Goal: Information Seeking & Learning: Check status

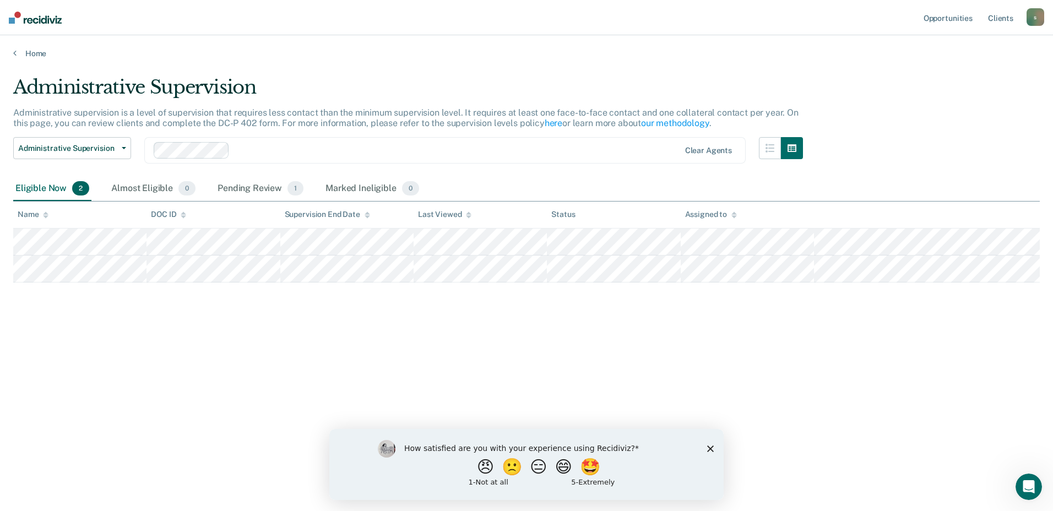
click at [710, 446] on icon "Close survey" at bounding box center [710, 448] width 7 height 7
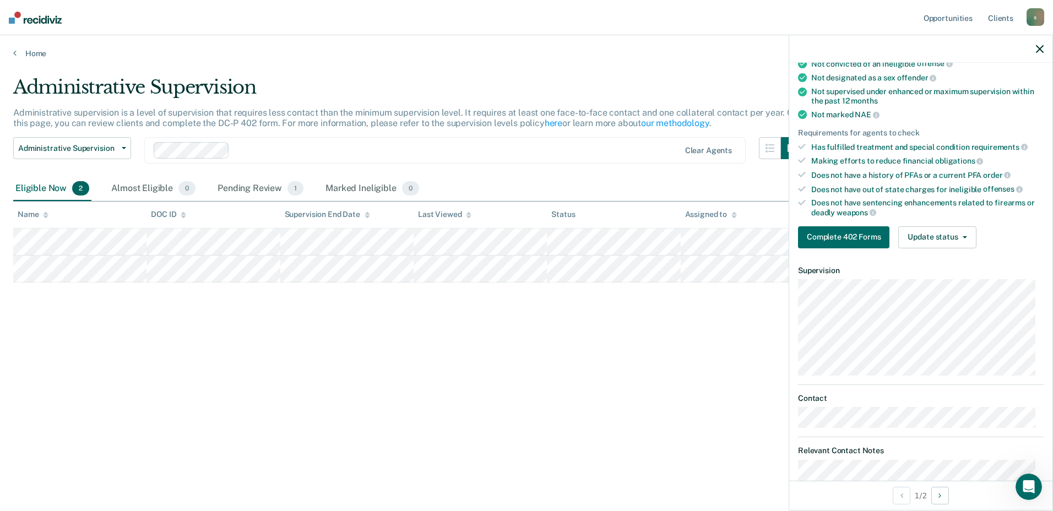
scroll to position [165, 0]
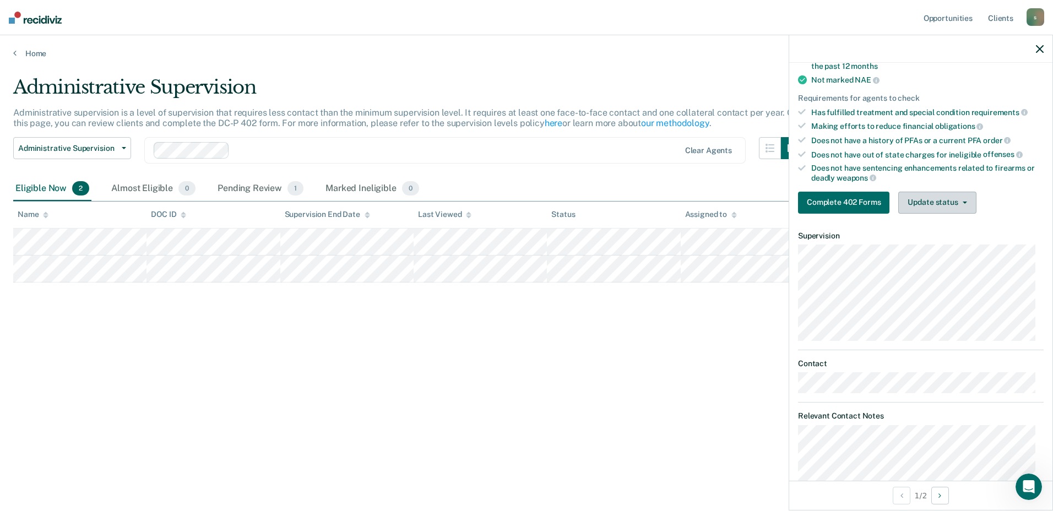
click at [927, 198] on button "Update status" at bounding box center [938, 203] width 78 height 22
click at [926, 198] on button "Update status" at bounding box center [938, 203] width 78 height 22
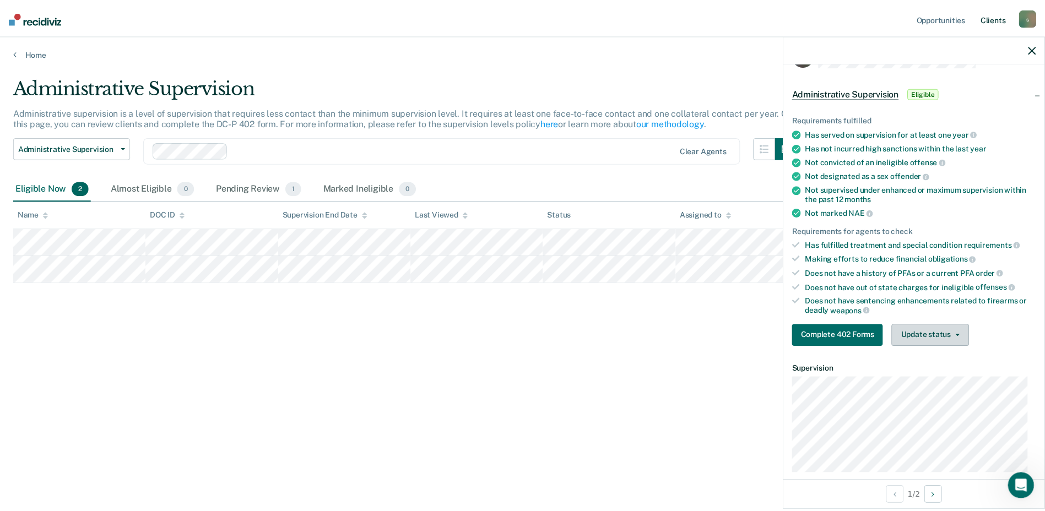
scroll to position [0, 0]
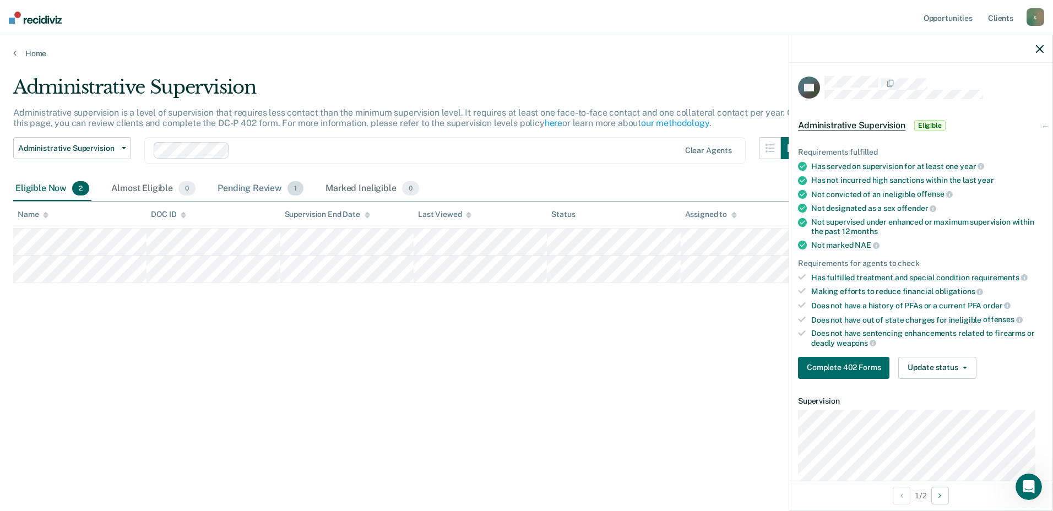
click at [267, 188] on div "Pending Review 1" at bounding box center [260, 189] width 90 height 24
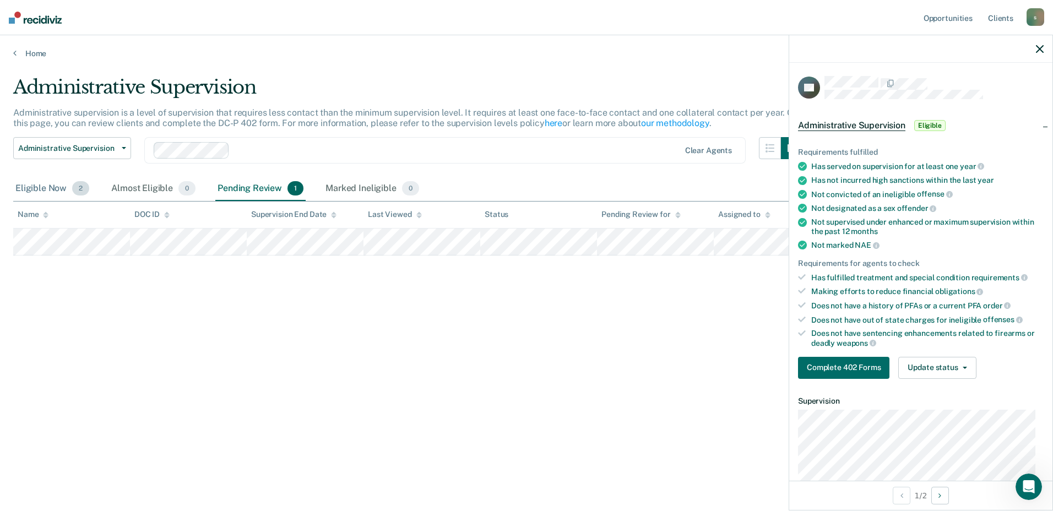
click at [35, 191] on div "Eligible Now 2" at bounding box center [52, 189] width 78 height 24
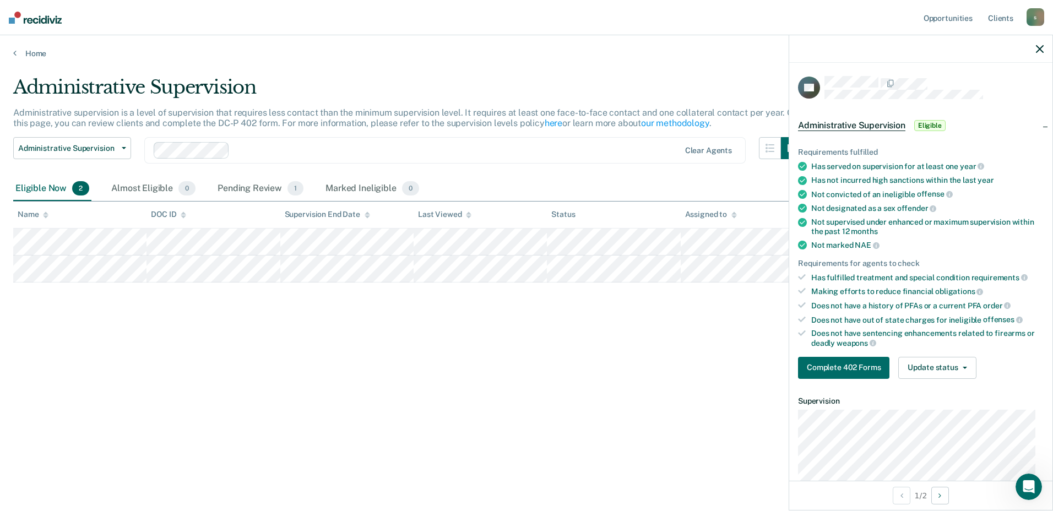
click at [1044, 52] on div at bounding box center [921, 49] width 263 height 28
click at [1037, 47] on icon "button" at bounding box center [1040, 49] width 8 height 8
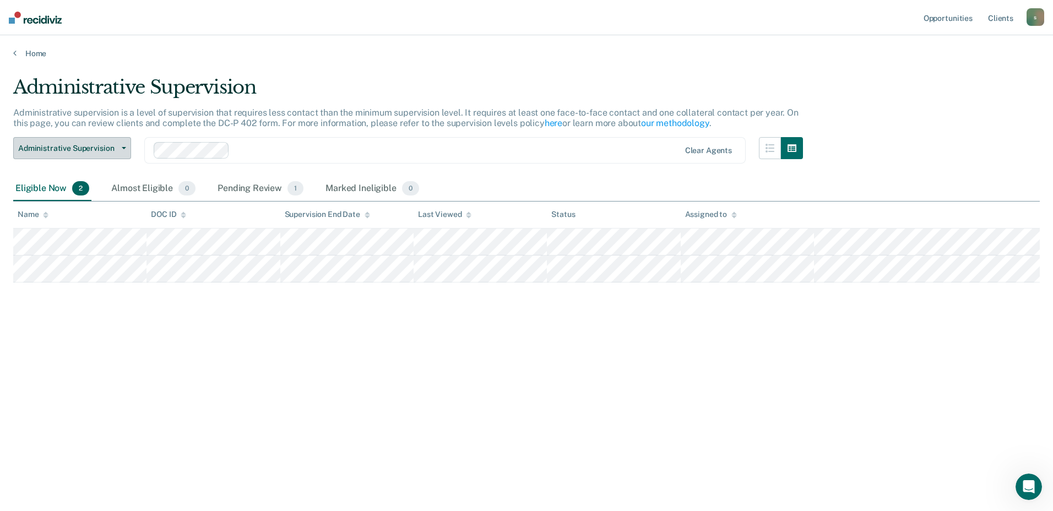
click at [109, 152] on span "Administrative Supervision" at bounding box center [67, 148] width 99 height 9
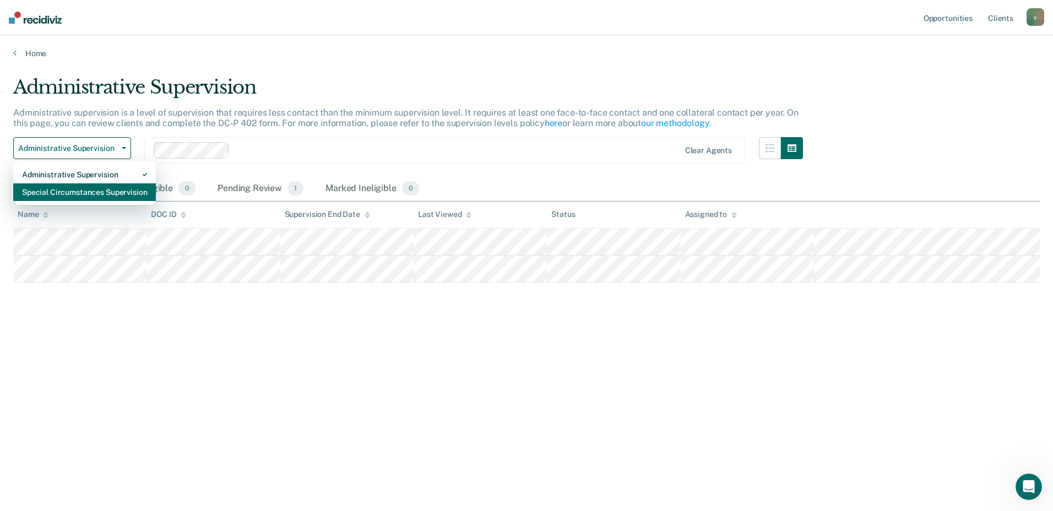
click at [96, 190] on div "Special Circumstances Supervision" at bounding box center [84, 192] width 125 height 18
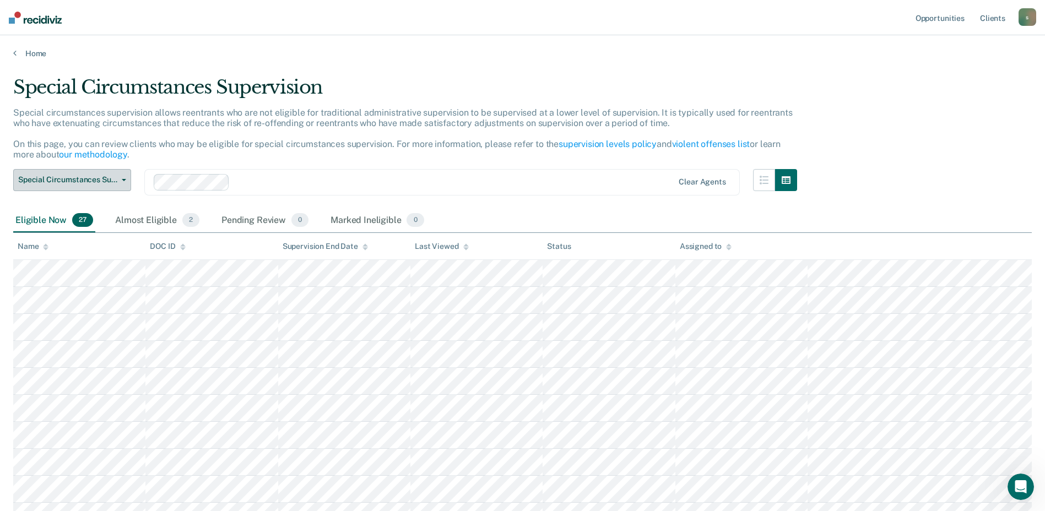
click at [115, 181] on span "Special Circumstances Supervision" at bounding box center [67, 179] width 99 height 9
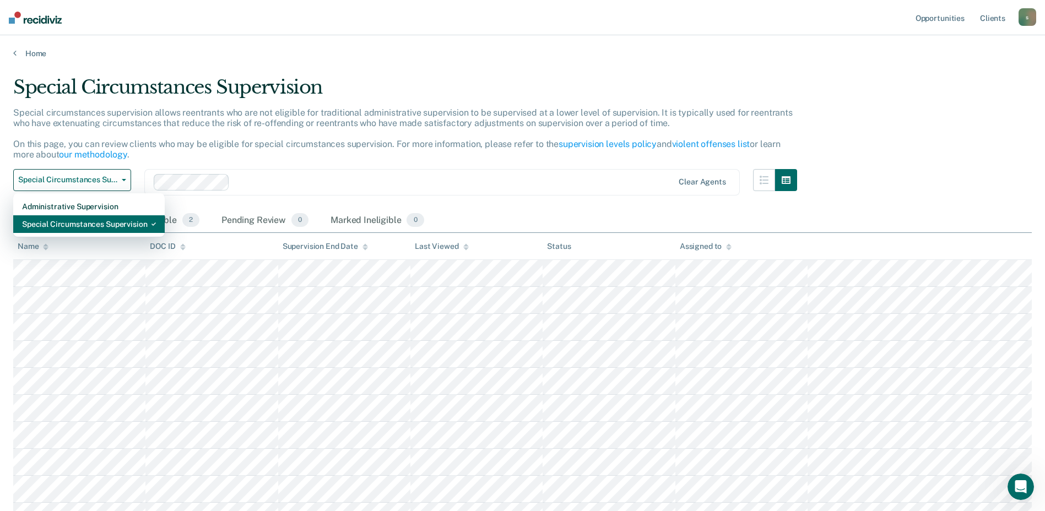
click at [90, 224] on div "Special Circumstances Supervision" at bounding box center [89, 224] width 134 height 18
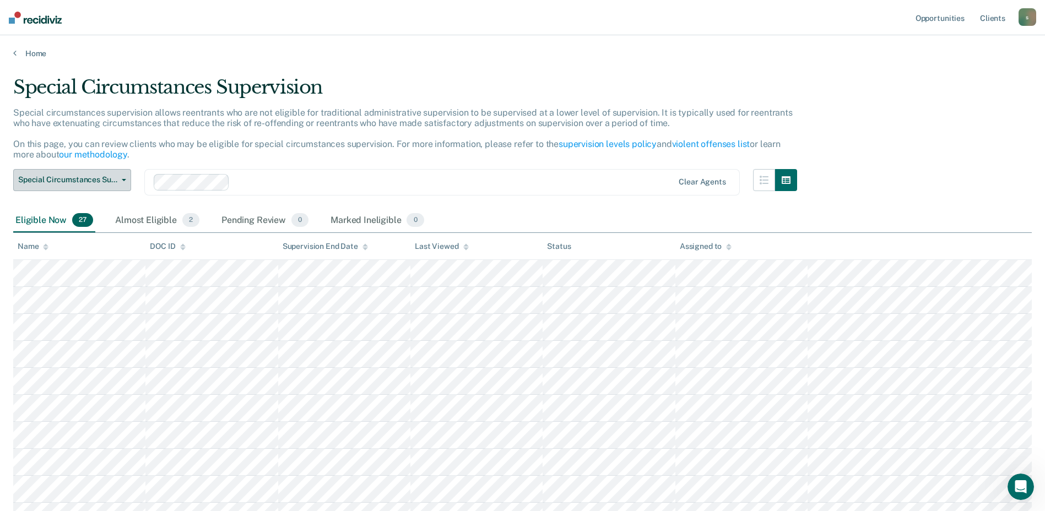
click at [104, 184] on span "Special Circumstances Supervision" at bounding box center [67, 179] width 99 height 9
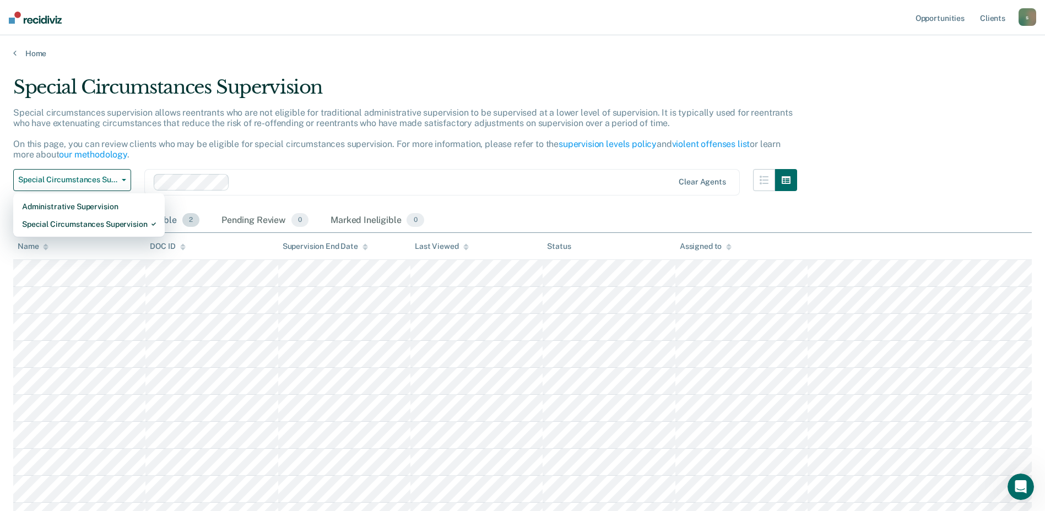
click at [188, 223] on span "2" at bounding box center [190, 220] width 17 height 14
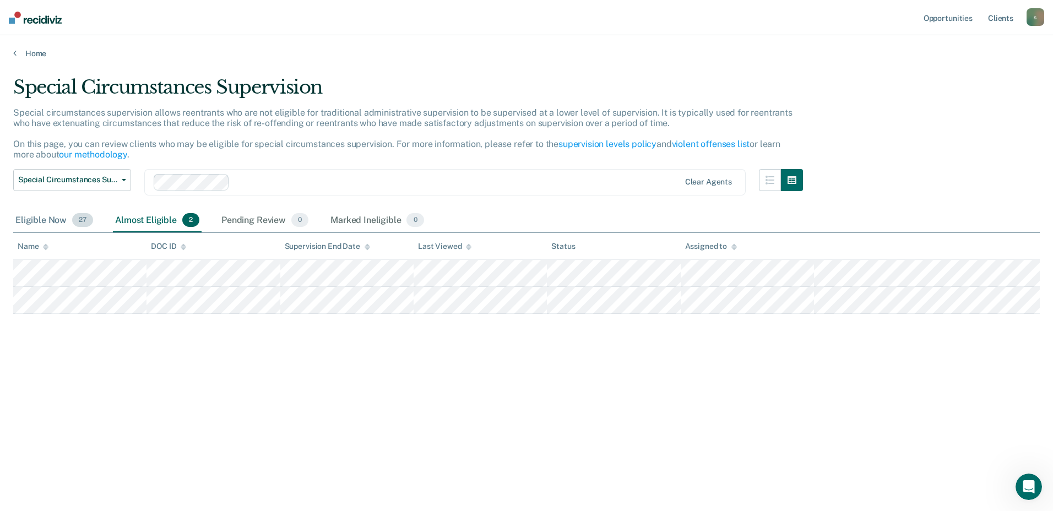
click at [67, 217] on div "Eligible Now 27" at bounding box center [54, 221] width 82 height 24
